Goal: Check status: Check status

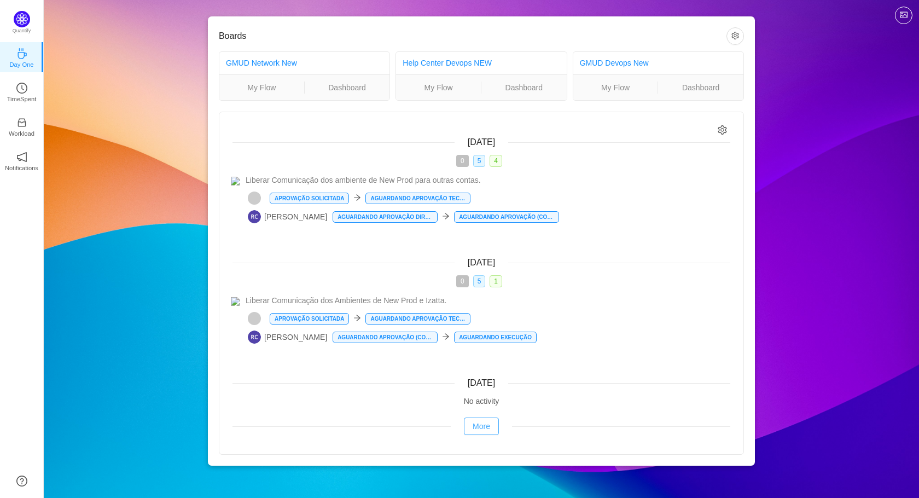
click at [485, 432] on button "More" at bounding box center [481, 426] width 35 height 18
click at [552, 80] on ul "My Flow Dashboard" at bounding box center [481, 87] width 170 height 26
click at [525, 90] on link "Dashboard" at bounding box center [523, 88] width 85 height 12
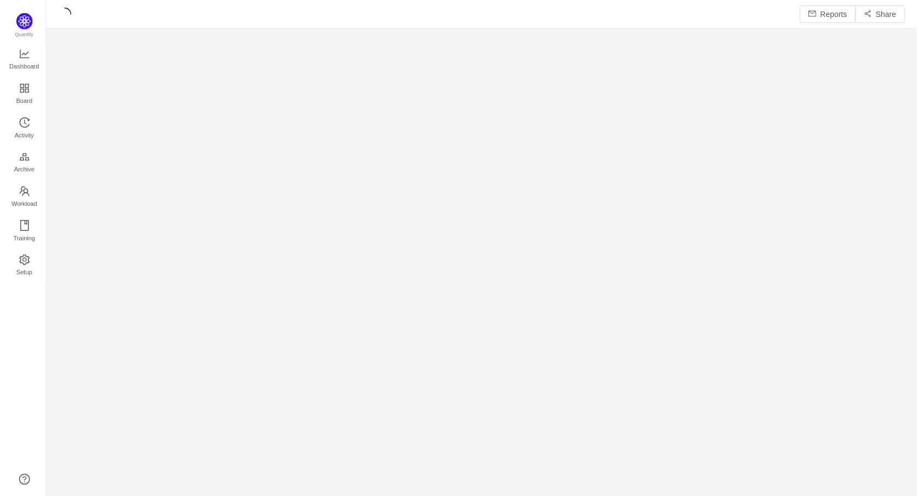
scroll to position [482, 851]
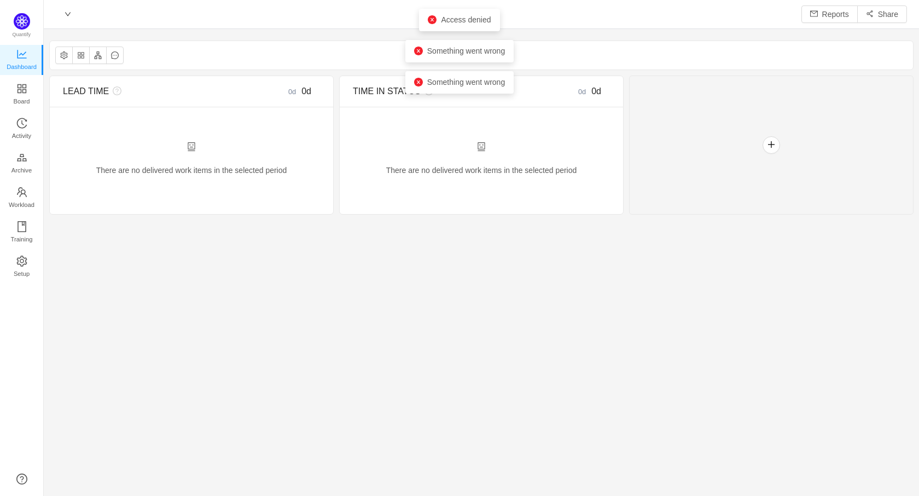
scroll to position [479, 851]
